Goal: Task Accomplishment & Management: Use online tool/utility

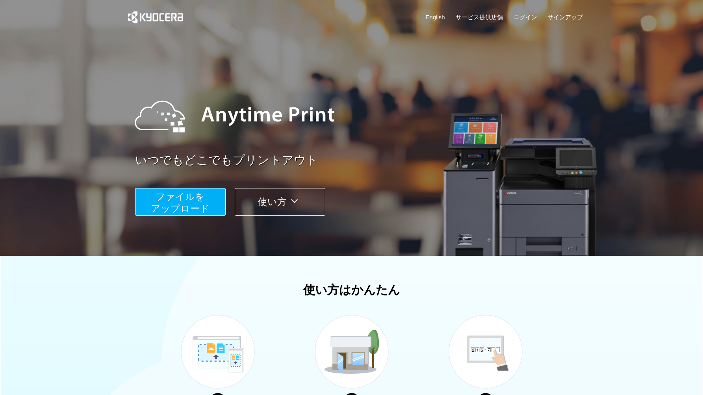
click at [192, 201] on span "ファイルを ​​アップロード" at bounding box center [180, 202] width 59 height 22
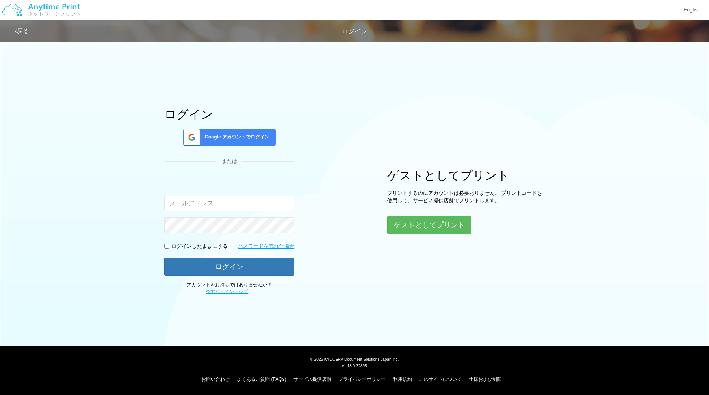
click at [444, 234] on div "ログイン Google アカウントでログイン または 入力されたメールアドレスまたはパスワードが正しくありません。 ログインしたままにする パスワードを忘れた…" at bounding box center [354, 166] width 473 height 259
click at [444, 228] on button "ゲストとしてプリント" at bounding box center [428, 225] width 83 height 17
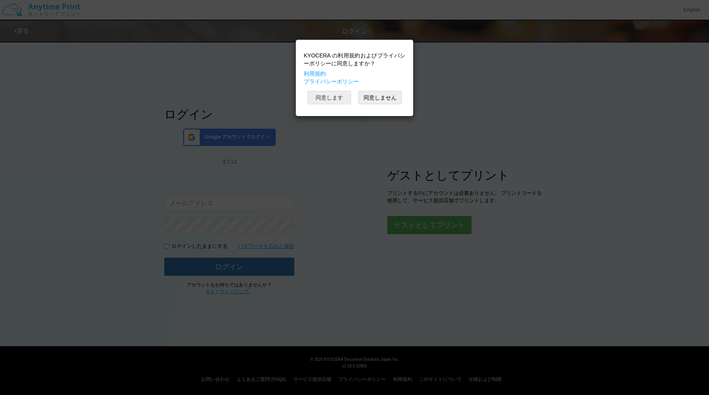
click at [341, 95] on button "同意します" at bounding box center [329, 97] width 43 height 13
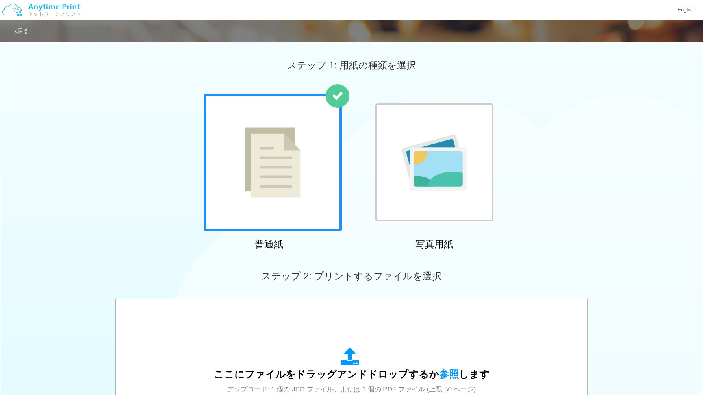
click at [311, 165] on div at bounding box center [273, 163] width 138 height 138
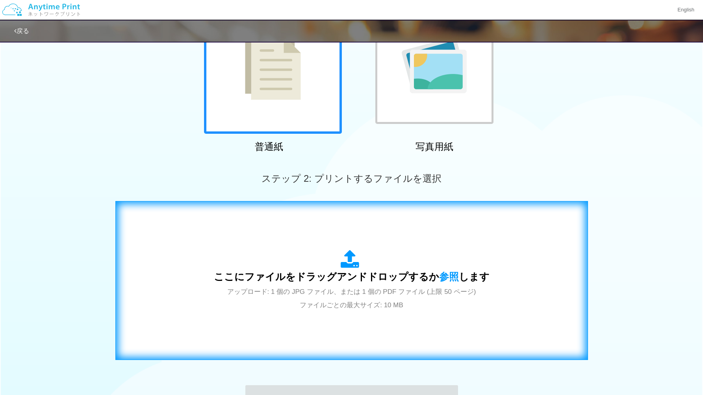
scroll to position [161, 0]
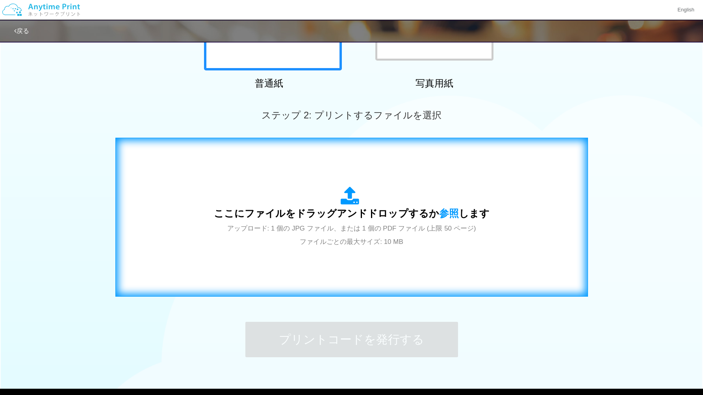
click at [276, 239] on div "ここにファイルをドラッグアンドドロップするか 参照 します アップロード: 1 個の JPG ファイル、または 1 個の PDF ファイル (上限 50 ペー…" at bounding box center [352, 217] width 276 height 61
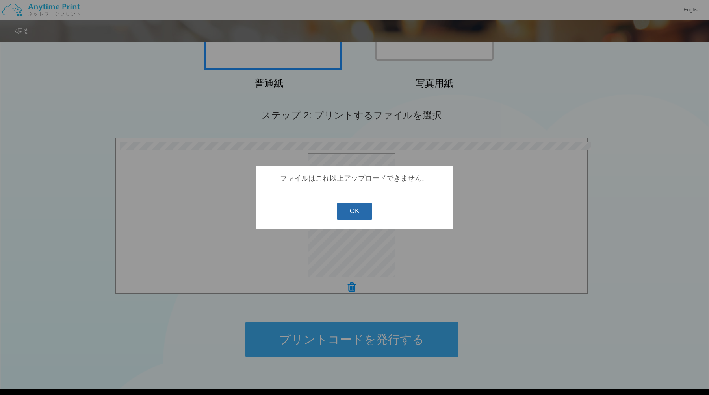
click at [355, 213] on button "OK" at bounding box center [354, 211] width 35 height 17
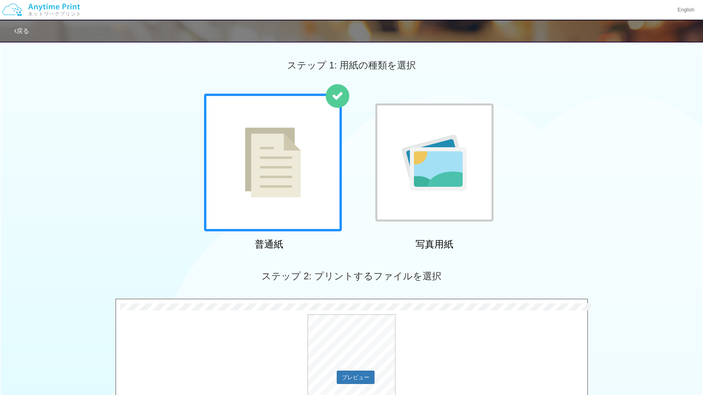
scroll to position [204, 0]
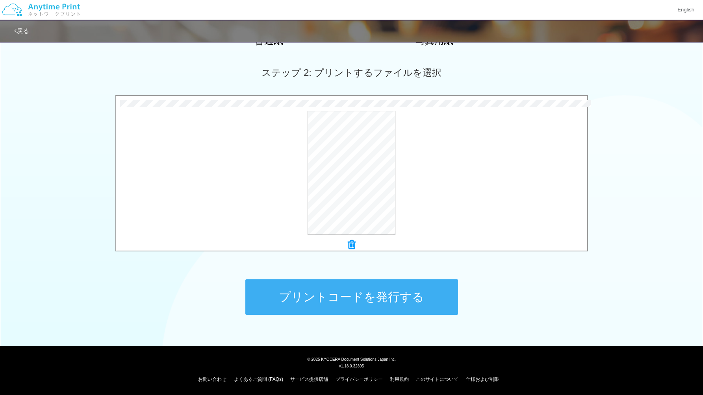
click at [352, 243] on icon at bounding box center [352, 245] width 8 height 10
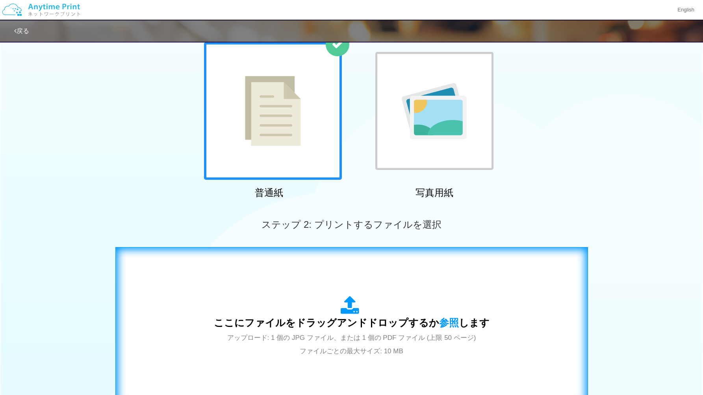
scroll to position [0, 0]
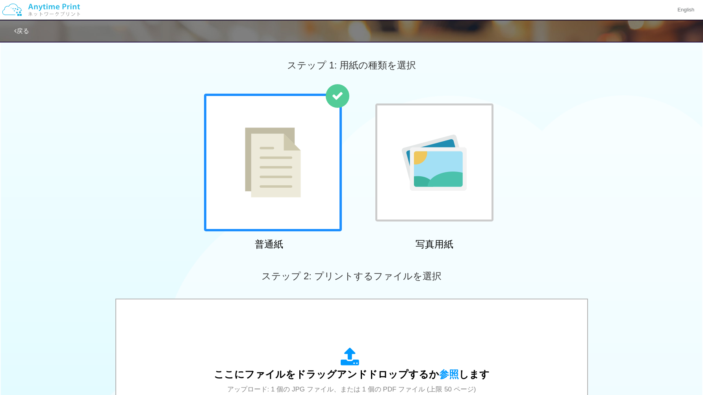
click at [21, 33] on link "戻る" at bounding box center [21, 31] width 15 height 7
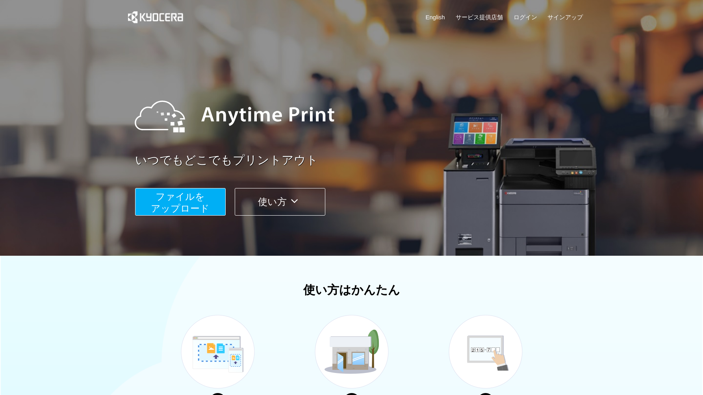
click at [197, 200] on span "ファイルを ​​アップロード" at bounding box center [180, 202] width 59 height 22
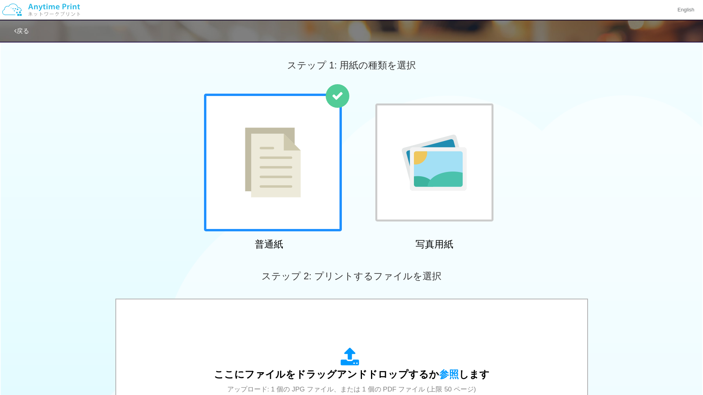
click at [29, 27] on div "戻る" at bounding box center [21, 31] width 15 height 9
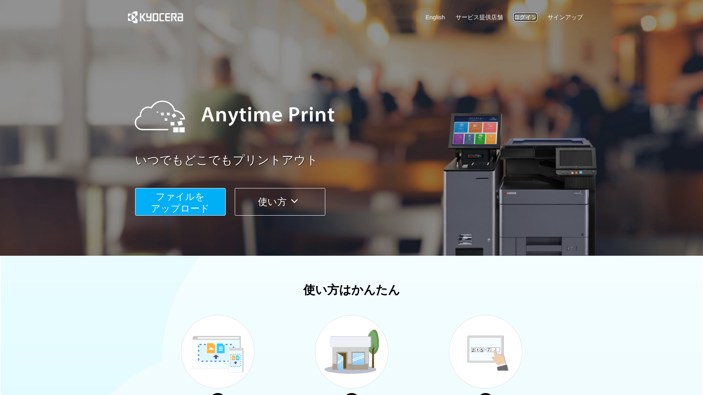
click at [525, 17] on link "ログイン" at bounding box center [526, 17] width 24 height 8
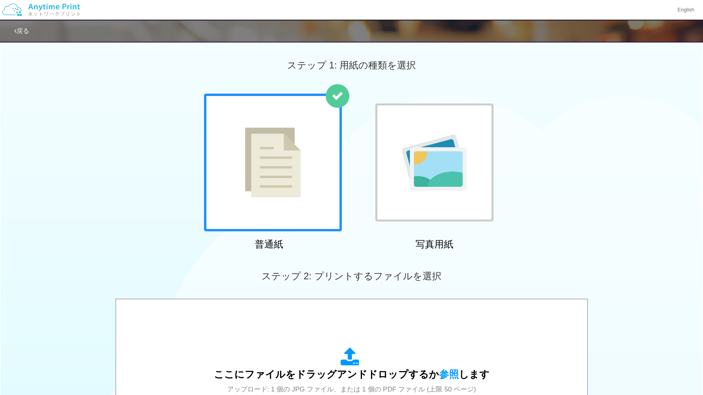
click at [43, 11] on img at bounding box center [41, 10] width 84 height 28
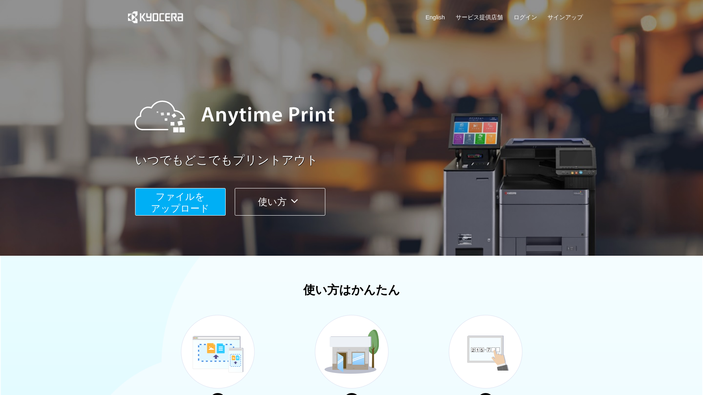
click at [273, 197] on button "使い方" at bounding box center [280, 202] width 91 height 28
click at [571, 19] on link "サインアップ" at bounding box center [564, 17] width 35 height 8
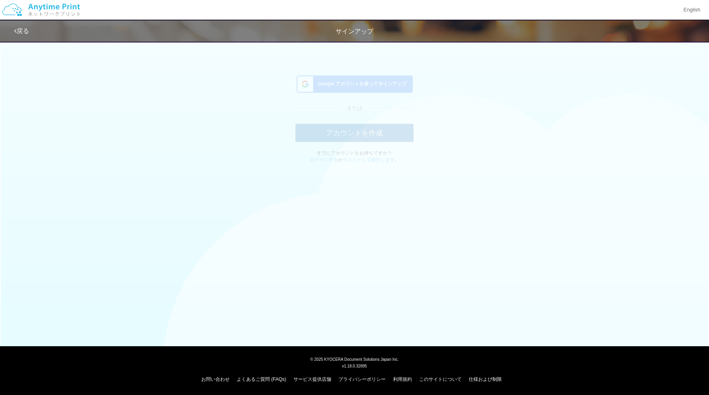
click at [382, 86] on div "Google アカウントを使ってサインアップ" at bounding box center [355, 90] width 116 height 17
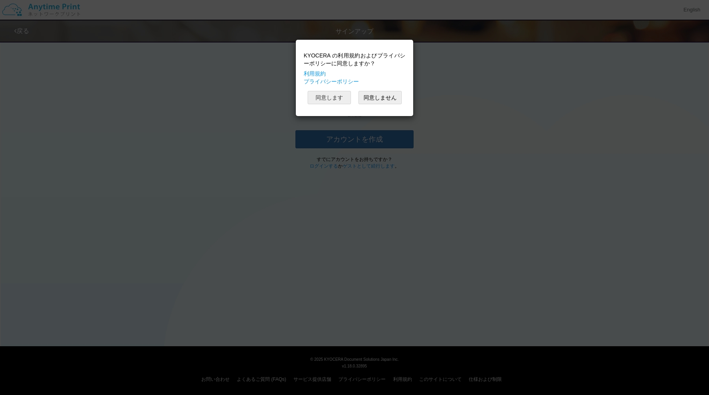
click at [337, 96] on button "同意します" at bounding box center [329, 97] width 43 height 13
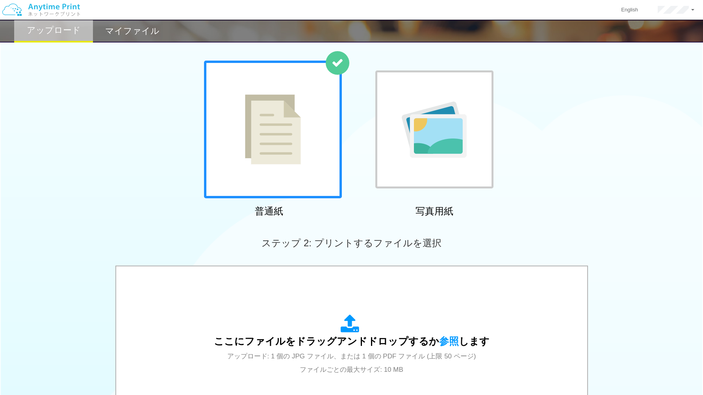
scroll to position [31, 0]
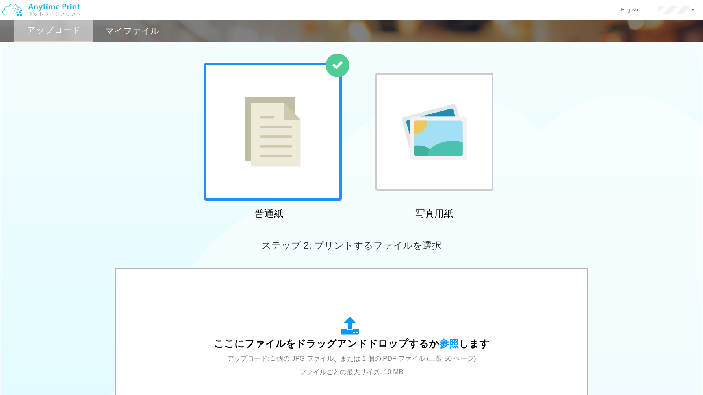
click at [312, 174] on div at bounding box center [273, 132] width 138 height 138
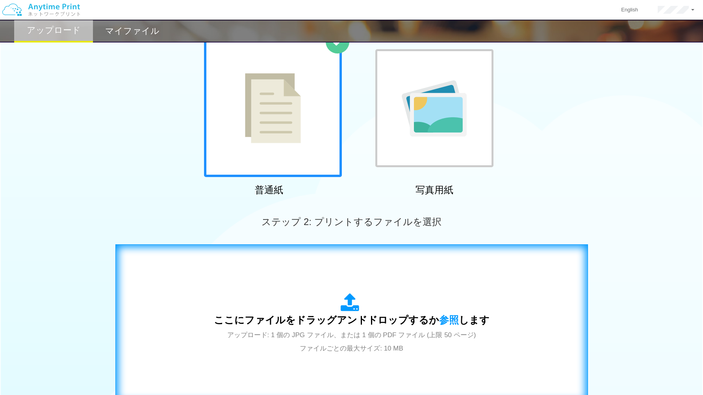
scroll to position [57, 0]
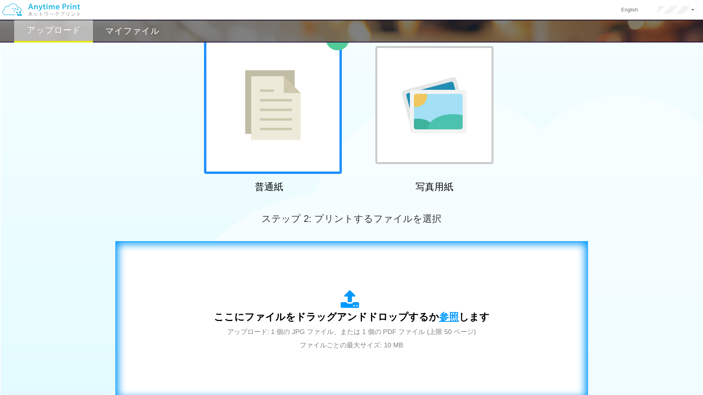
click at [447, 319] on span "参照" at bounding box center [449, 317] width 20 height 11
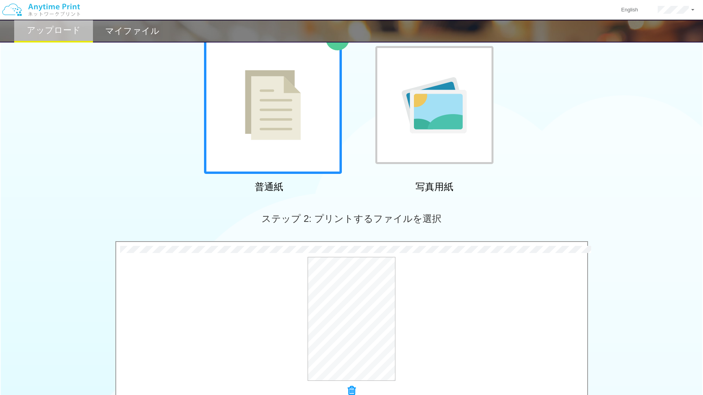
scroll to position [192, 0]
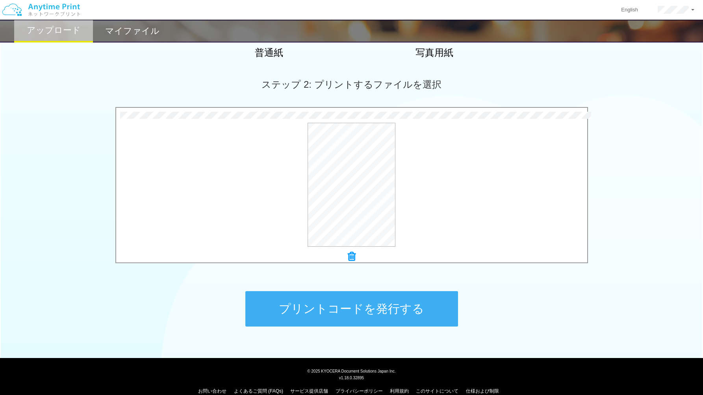
click at [421, 306] on button "プリントコードを発行する" at bounding box center [351, 308] width 213 height 35
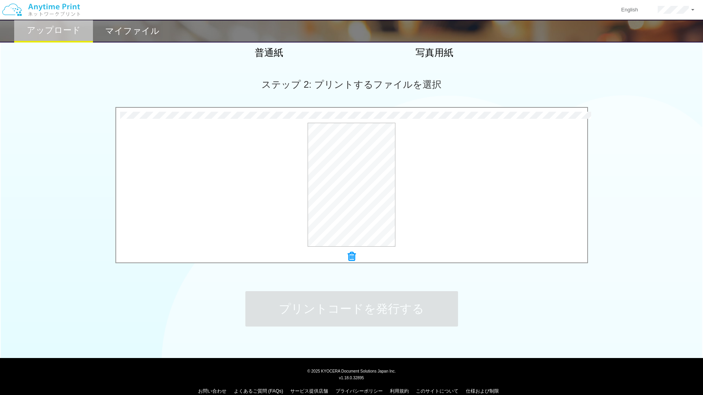
scroll to position [0, 0]
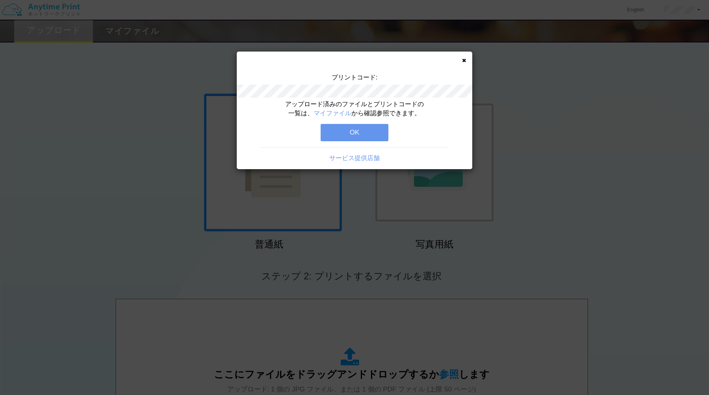
click at [370, 137] on button "OK" at bounding box center [355, 132] width 68 height 17
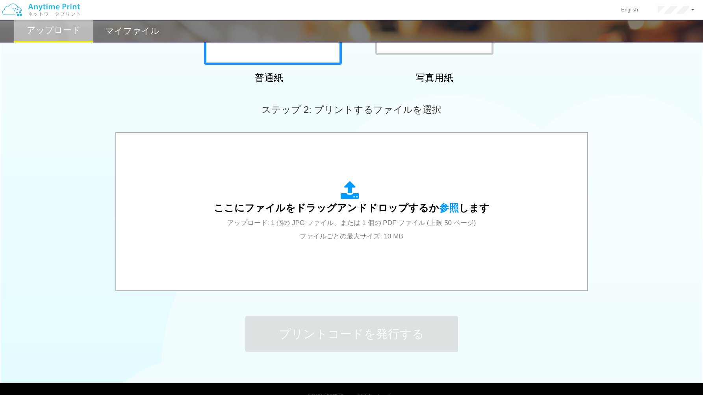
scroll to position [204, 0]
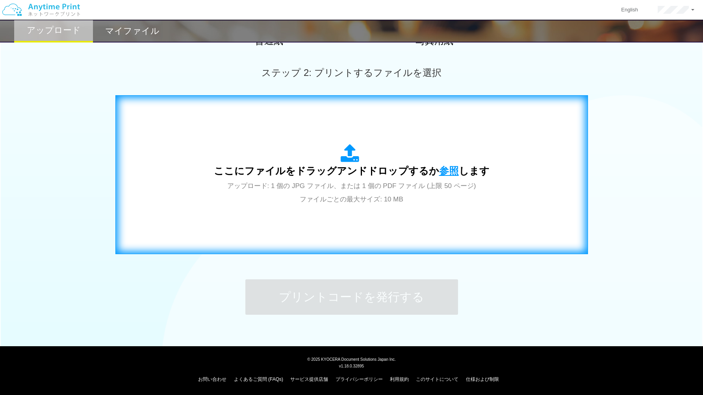
click at [452, 171] on span "参照" at bounding box center [449, 170] width 20 height 11
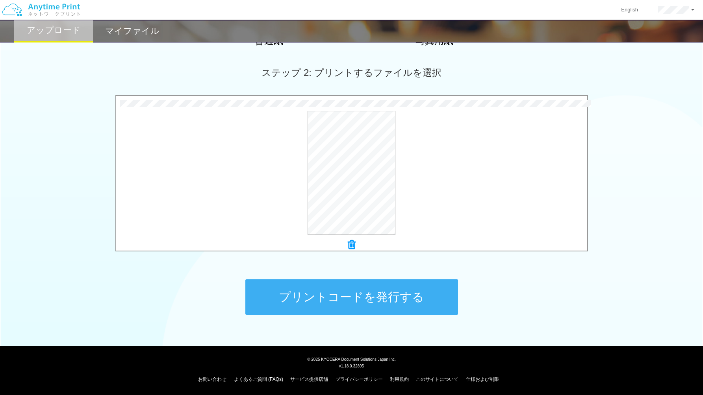
click at [400, 291] on button "プリントコードを発行する" at bounding box center [351, 297] width 213 height 35
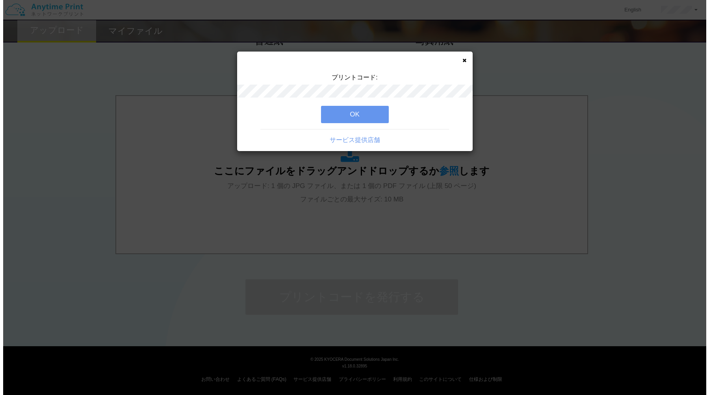
scroll to position [0, 0]
